Goal: Task Accomplishment & Management: Complete application form

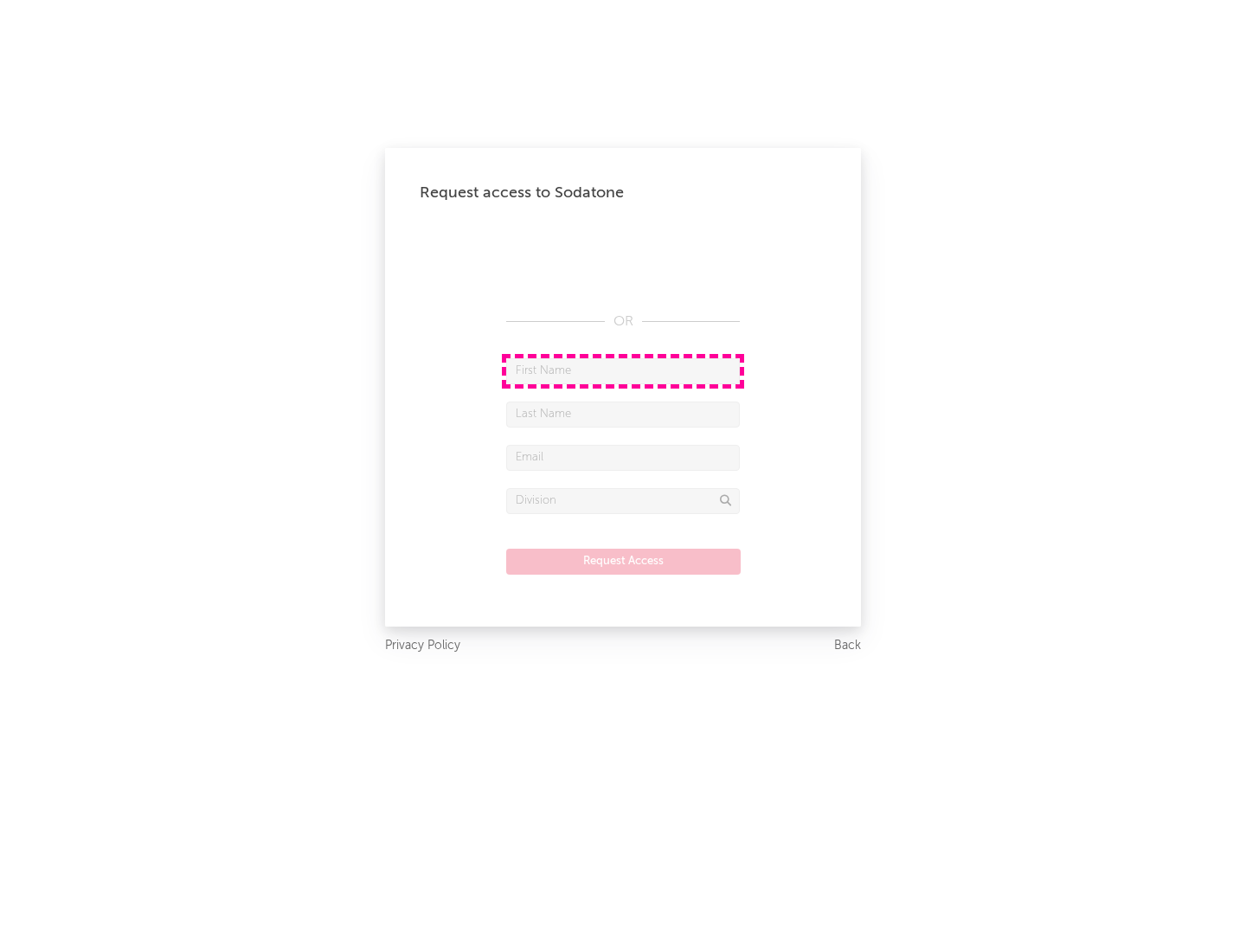
click at [623, 370] on input "text" at bounding box center [623, 371] width 234 height 26
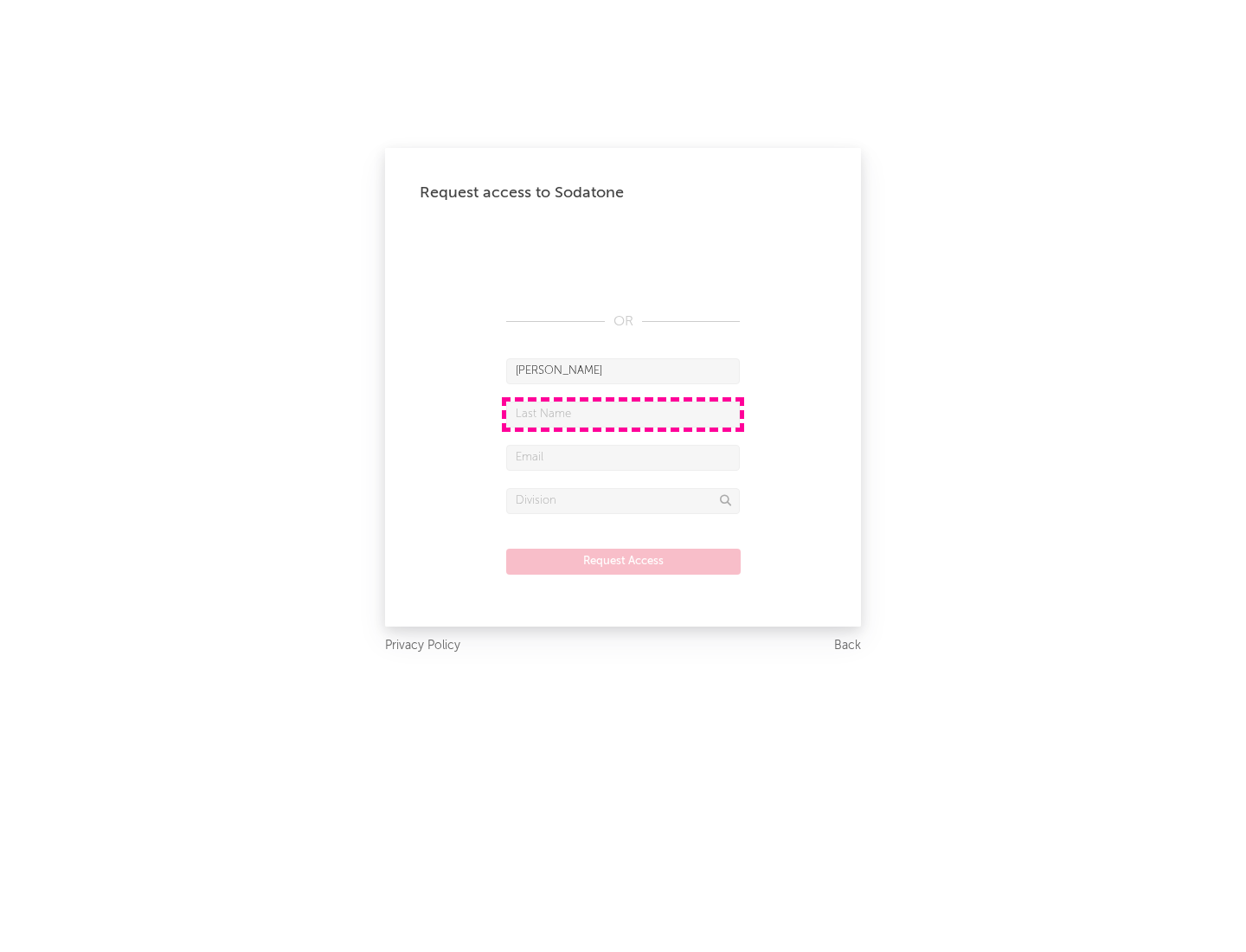
type input "[PERSON_NAME]"
click at [623, 413] on input "text" at bounding box center [623, 414] width 234 height 26
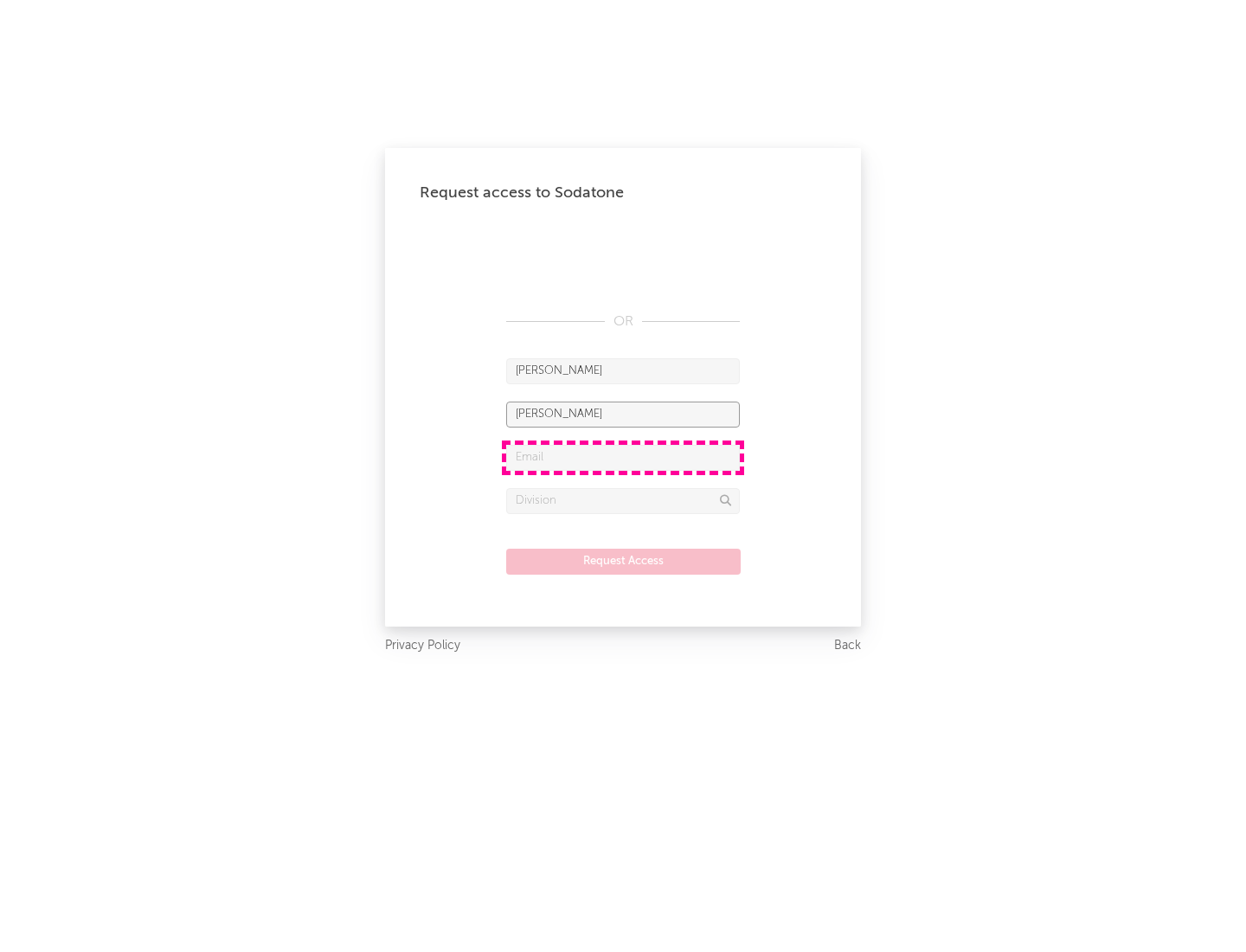
type input "[PERSON_NAME]"
click at [623, 457] on input "text" at bounding box center [623, 458] width 234 height 26
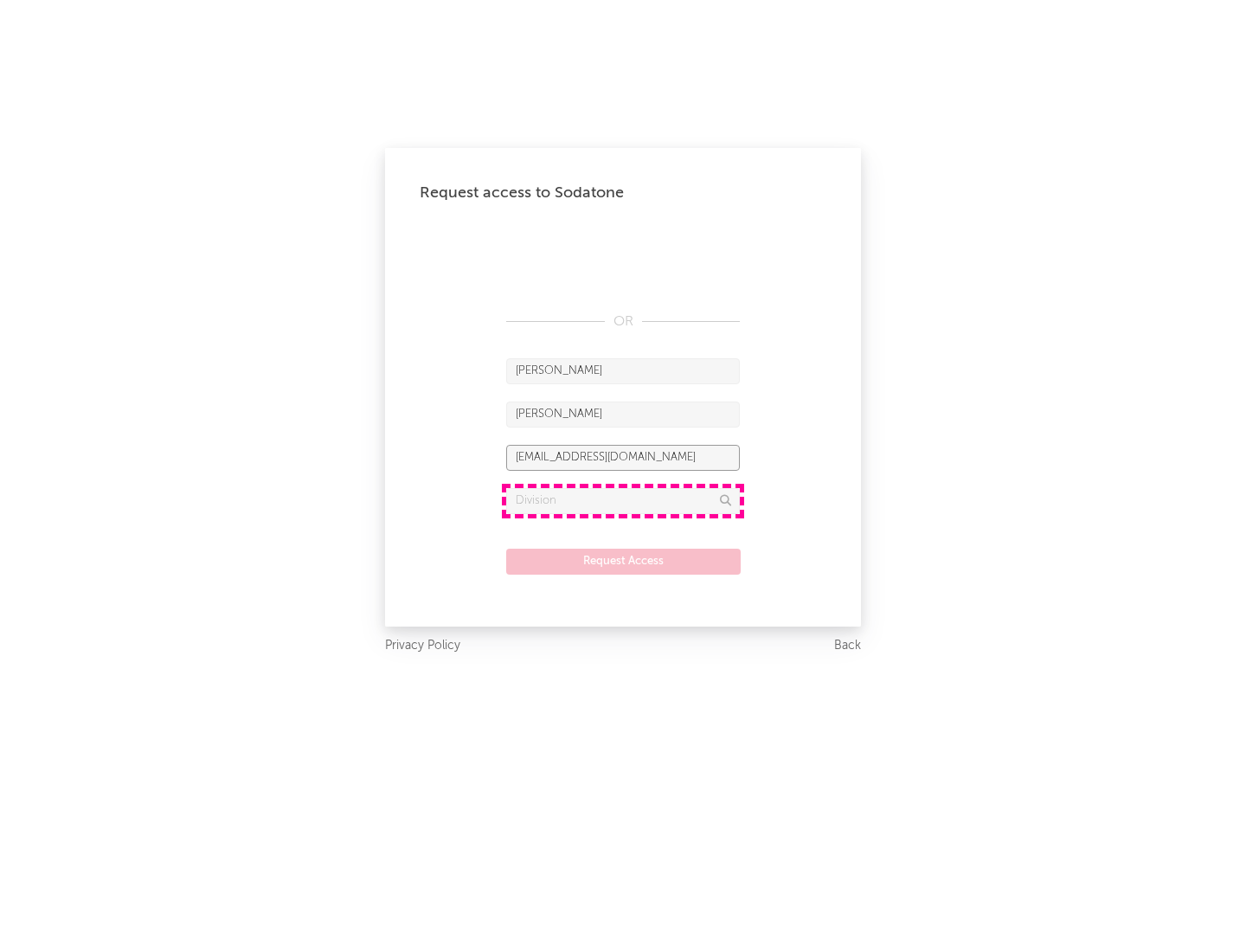
type input "[EMAIL_ADDRESS][DOMAIN_NAME]"
click at [623, 500] on input "text" at bounding box center [623, 501] width 234 height 26
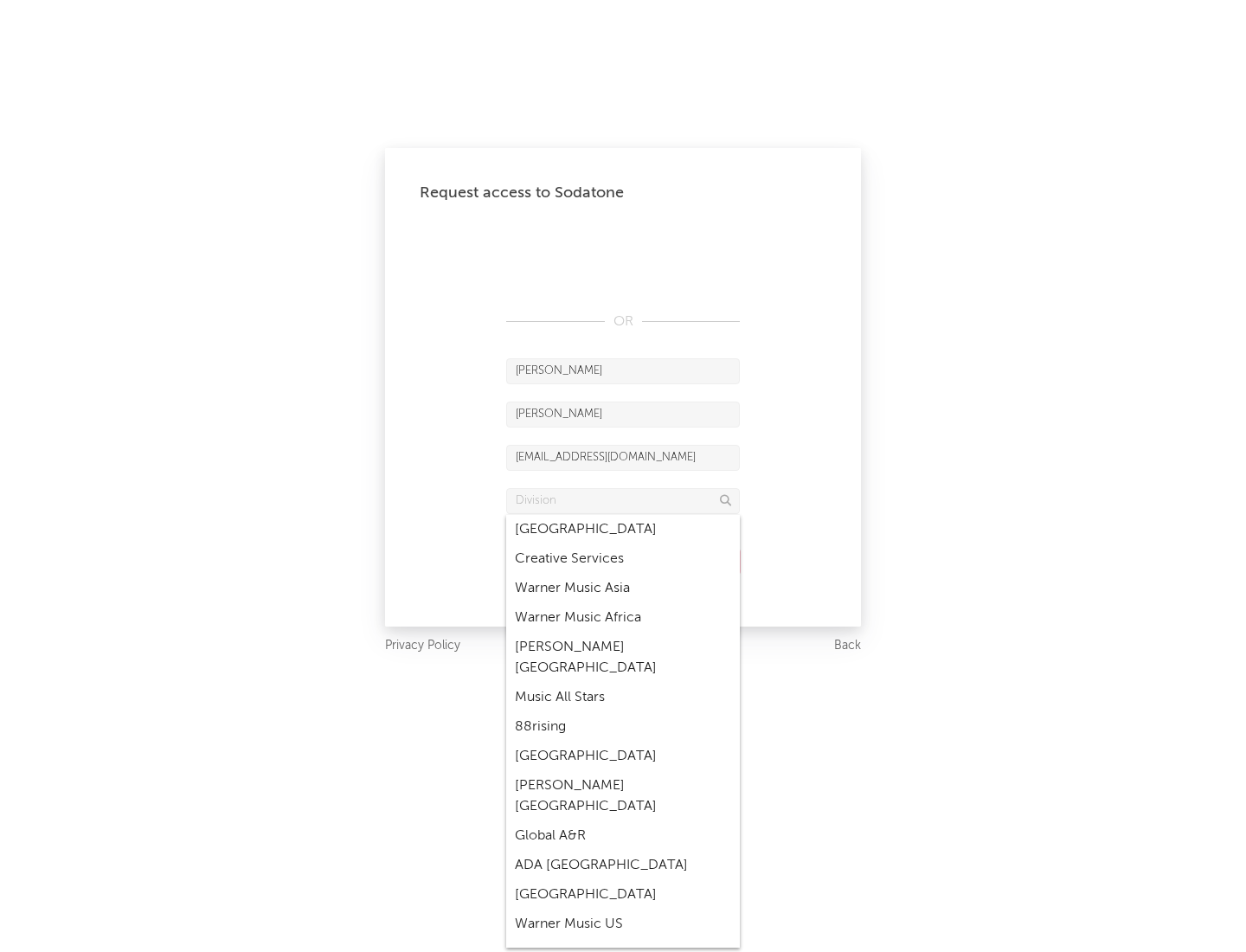
click at [623, 683] on div "Music All Stars" at bounding box center [623, 697] width 234 height 30
type input "Music All Stars"
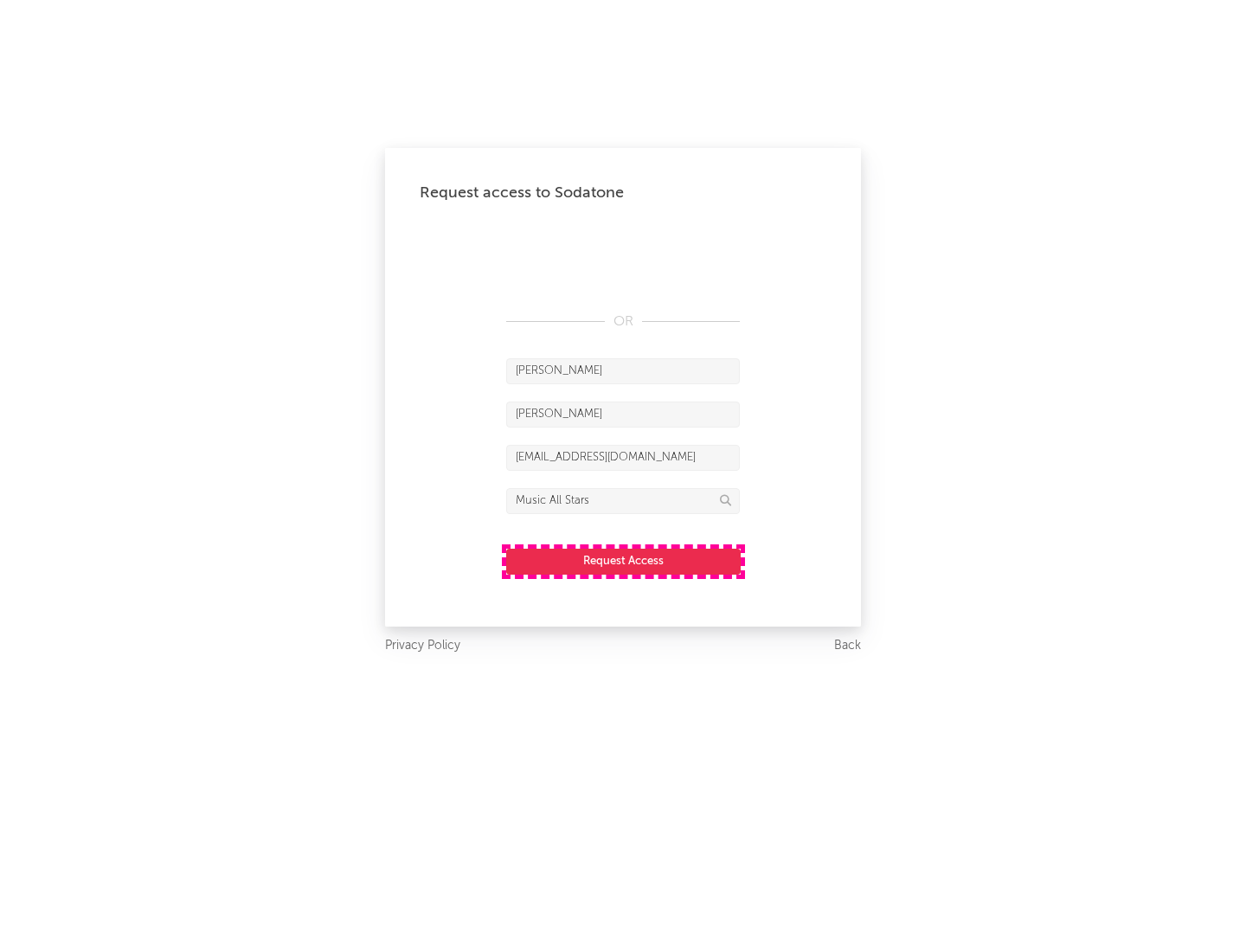
click at [623, 560] on button "Request Access" at bounding box center [623, 561] width 235 height 26
